Goal: Navigation & Orientation: Find specific page/section

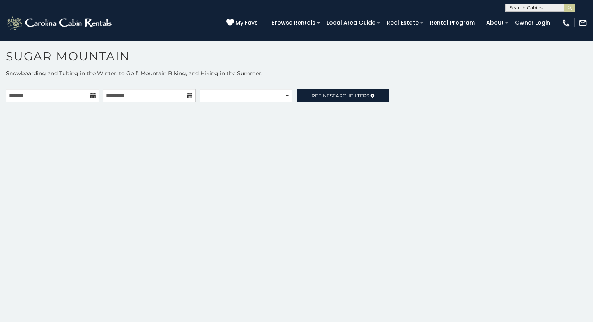
scroll to position [24, 0]
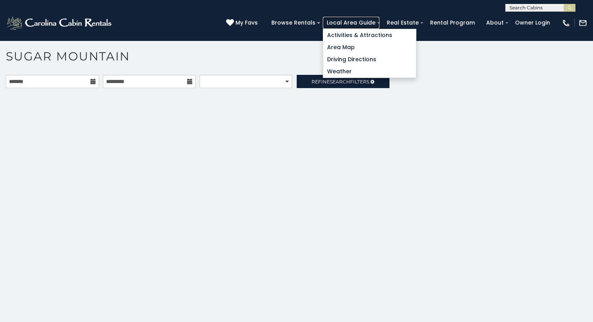
click at [376, 21] on link "Local Area Guide" at bounding box center [351, 23] width 57 height 12
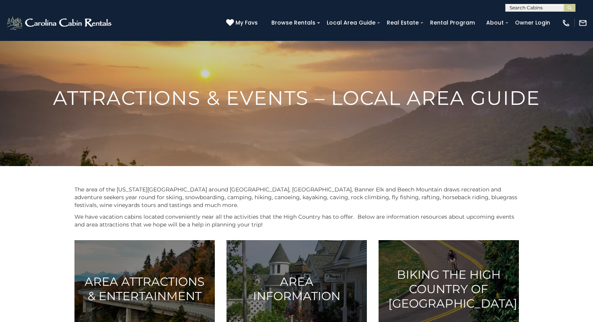
scroll to position [28, 0]
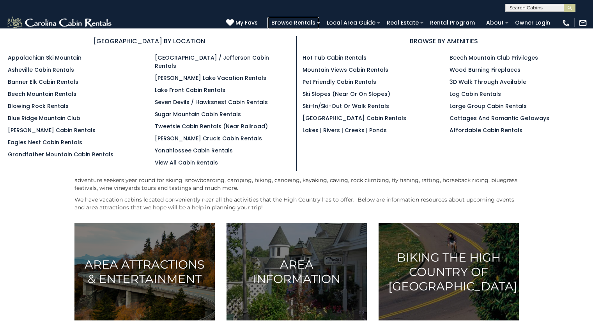
click at [319, 25] on link "Browse Rentals" at bounding box center [293, 23] width 52 height 12
